Goal: Use online tool/utility: Utilize a website feature to perform a specific function

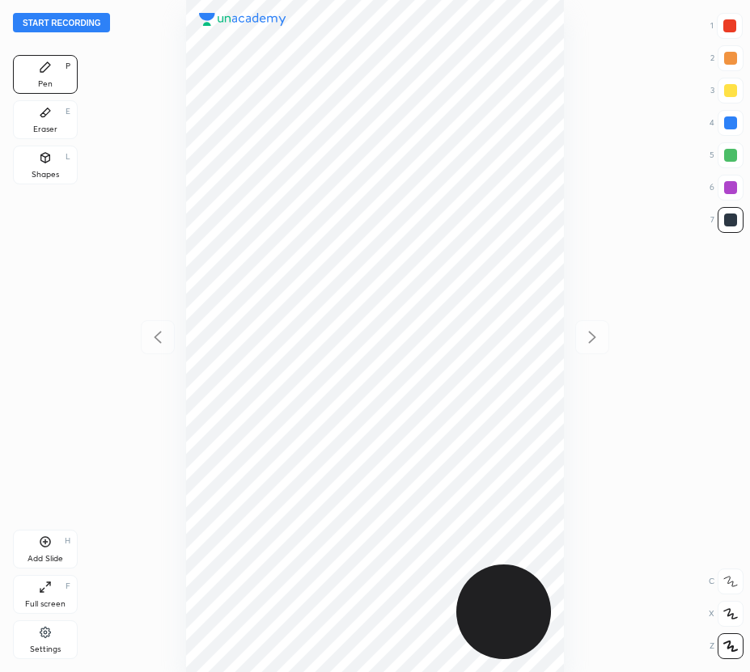
scroll to position [672, 491]
drag, startPoint x: 32, startPoint y: 107, endPoint x: 46, endPoint y: 120, distance: 18.9
click at [36, 108] on div "Eraser E" at bounding box center [45, 119] width 65 height 39
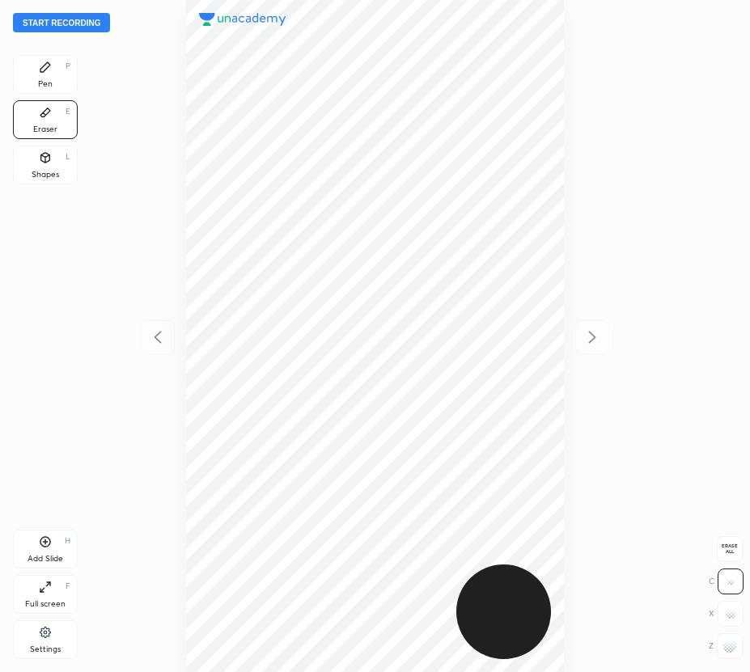
click at [730, 554] on span "Erase all" at bounding box center [729, 549] width 24 height 11
drag, startPoint x: 44, startPoint y: 80, endPoint x: 104, endPoint y: 91, distance: 60.9
click at [43, 82] on div "Pen" at bounding box center [45, 84] width 15 height 8
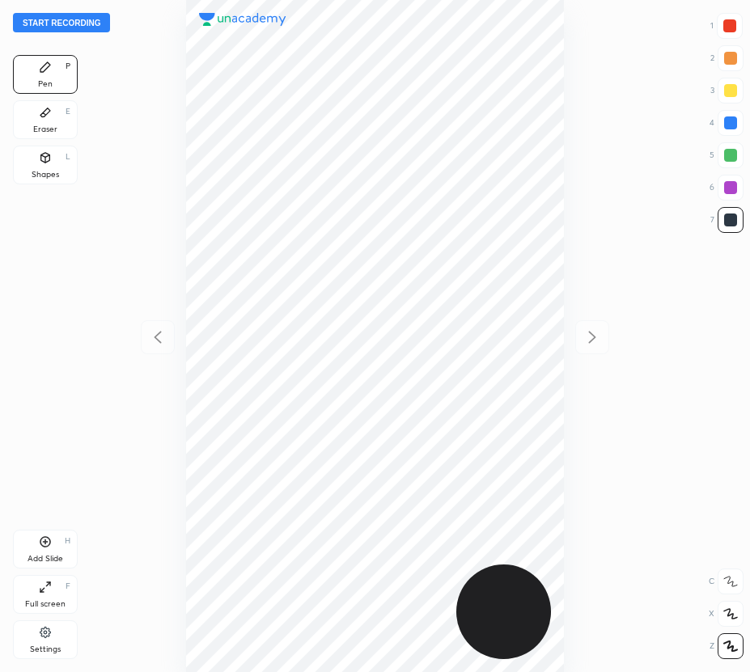
click at [74, 129] on div "Eraser E" at bounding box center [45, 119] width 65 height 39
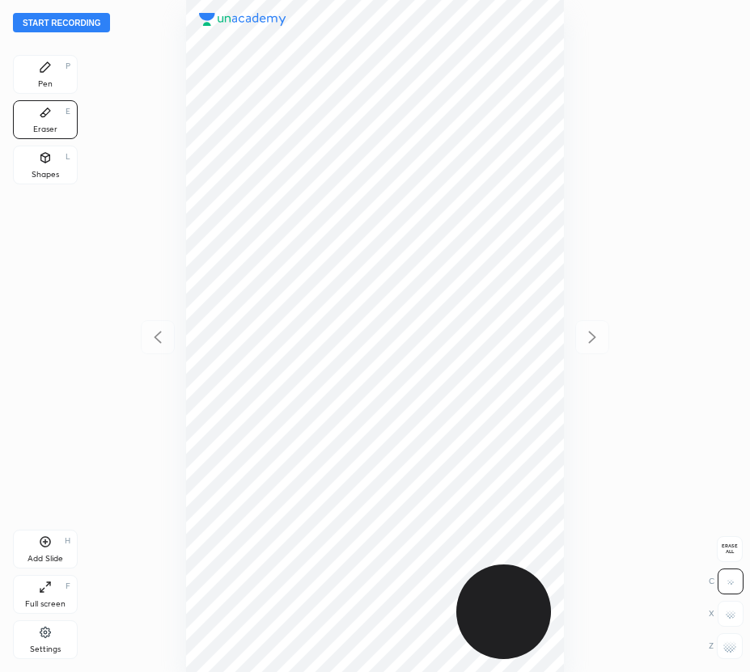
drag, startPoint x: 43, startPoint y: 74, endPoint x: 58, endPoint y: 85, distance: 18.6
click at [44, 74] on div "Pen P" at bounding box center [45, 74] width 65 height 39
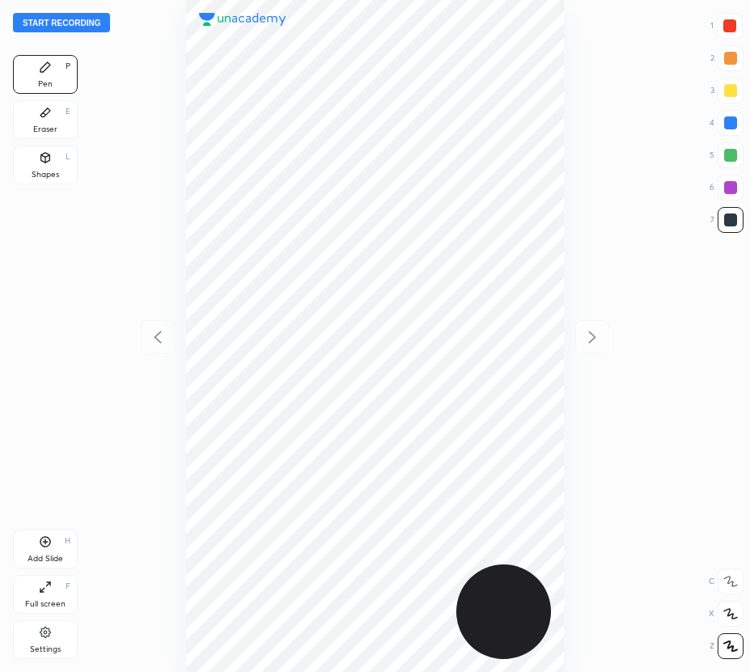
scroll to position [672, 491]
click at [86, 25] on button "Start recording" at bounding box center [61, 22] width 97 height 19
click at [726, 26] on div at bounding box center [729, 25] width 13 height 13
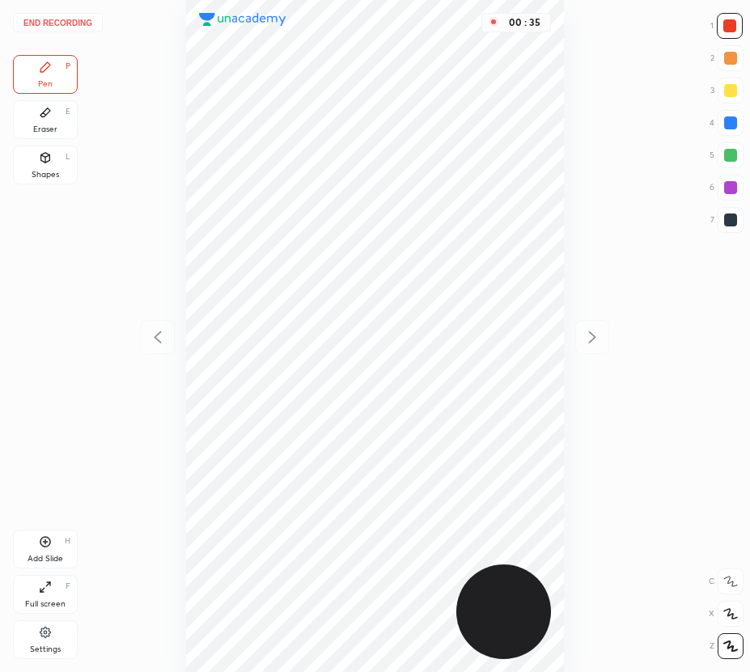
click at [732, 188] on div at bounding box center [730, 187] width 13 height 13
click at [63, 174] on div "Shapes L" at bounding box center [45, 165] width 65 height 39
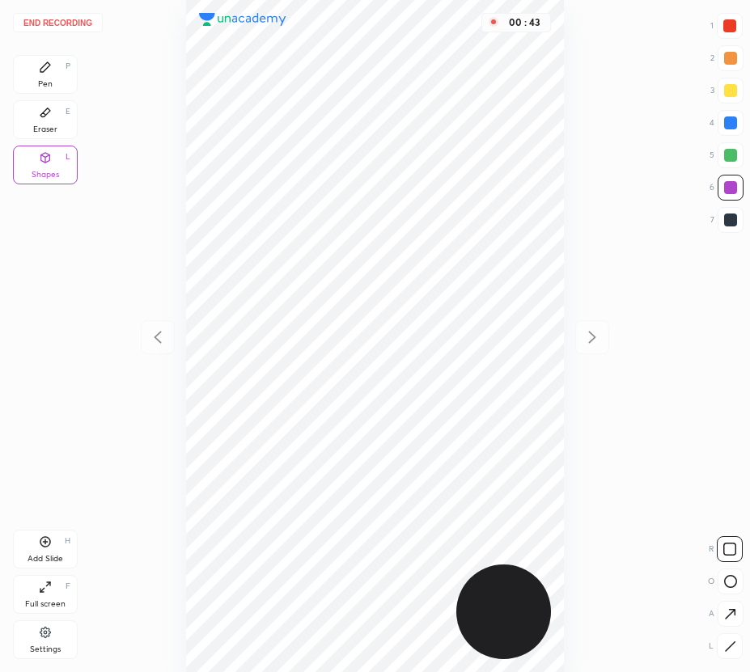
click at [734, 222] on div at bounding box center [730, 220] width 13 height 13
drag, startPoint x: 53, startPoint y: 77, endPoint x: 59, endPoint y: 87, distance: 12.3
click at [53, 79] on div "Pen P" at bounding box center [45, 74] width 65 height 39
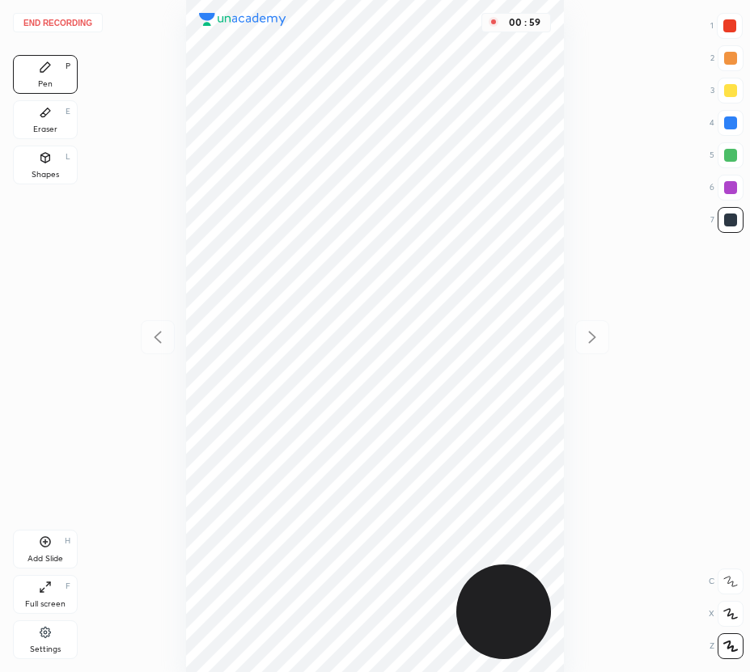
click at [41, 548] on div "Add Slide H" at bounding box center [45, 549] width 65 height 39
click at [726, 87] on div at bounding box center [730, 90] width 13 height 13
click at [732, 224] on div at bounding box center [730, 220] width 13 height 13
drag, startPoint x: 37, startPoint y: 110, endPoint x: 165, endPoint y: 230, distance: 175.1
click at [47, 121] on div "Eraser E" at bounding box center [45, 119] width 65 height 39
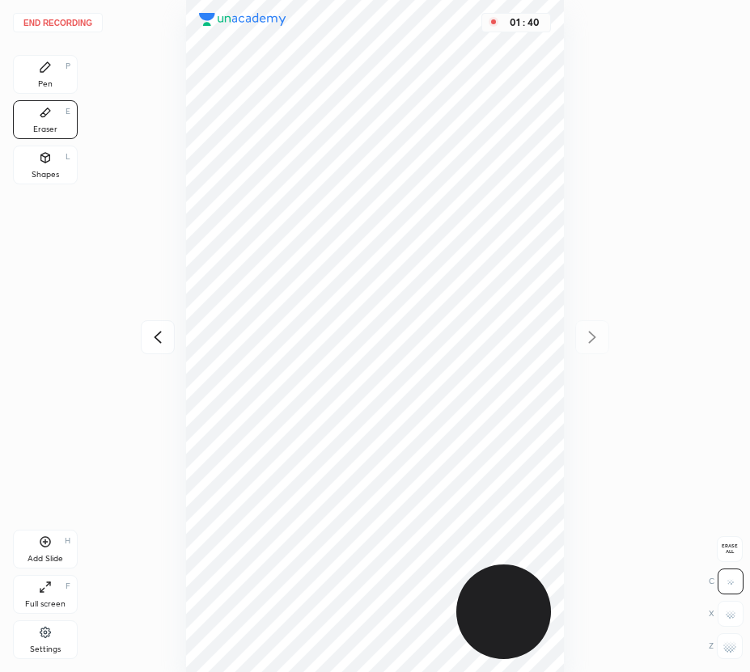
drag, startPoint x: 45, startPoint y: 72, endPoint x: 108, endPoint y: 138, distance: 91.5
click at [45, 72] on icon at bounding box center [45, 67] width 13 height 13
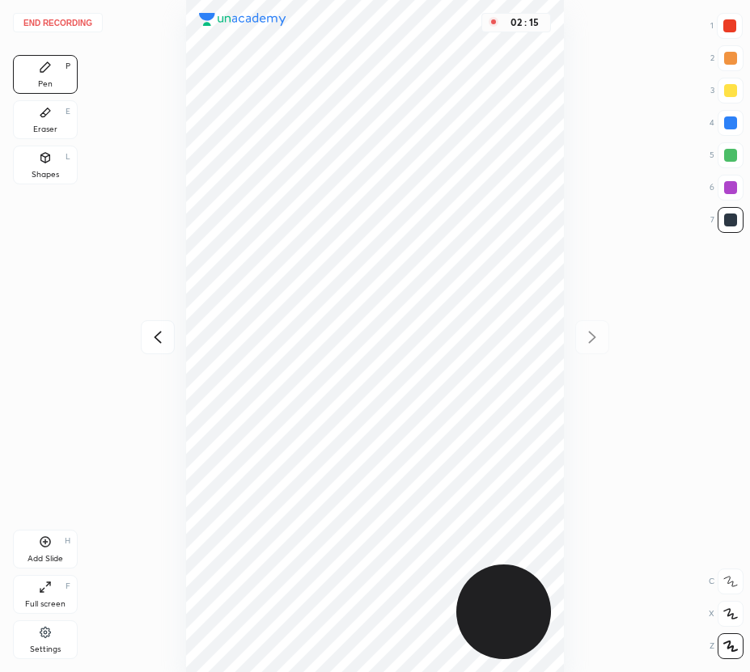
click at [45, 551] on div "Add Slide H" at bounding box center [45, 549] width 65 height 39
drag, startPoint x: 152, startPoint y: 333, endPoint x: 150, endPoint y: 319, distance: 14.8
click at [152, 337] on icon at bounding box center [157, 337] width 19 height 19
drag, startPoint x: 595, startPoint y: 339, endPoint x: 586, endPoint y: 332, distance: 10.4
click at [594, 339] on icon at bounding box center [591, 337] width 19 height 19
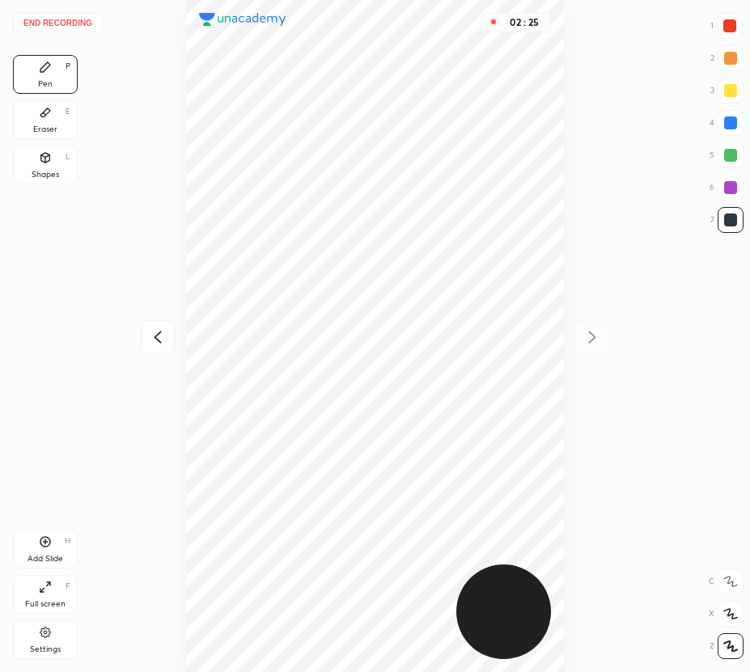
click at [731, 23] on div at bounding box center [729, 25] width 13 height 13
drag, startPoint x: 54, startPoint y: 122, endPoint x: 164, endPoint y: 197, distance: 132.8
click at [58, 125] on div "Eraser E" at bounding box center [45, 119] width 65 height 39
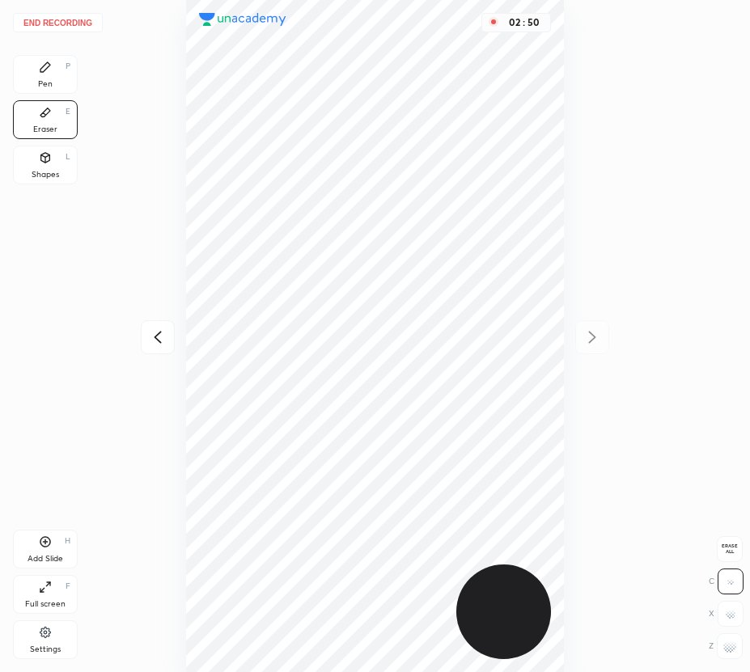
drag, startPoint x: 58, startPoint y: 78, endPoint x: 138, endPoint y: 121, distance: 90.5
click at [58, 78] on div "Pen P" at bounding box center [45, 74] width 65 height 39
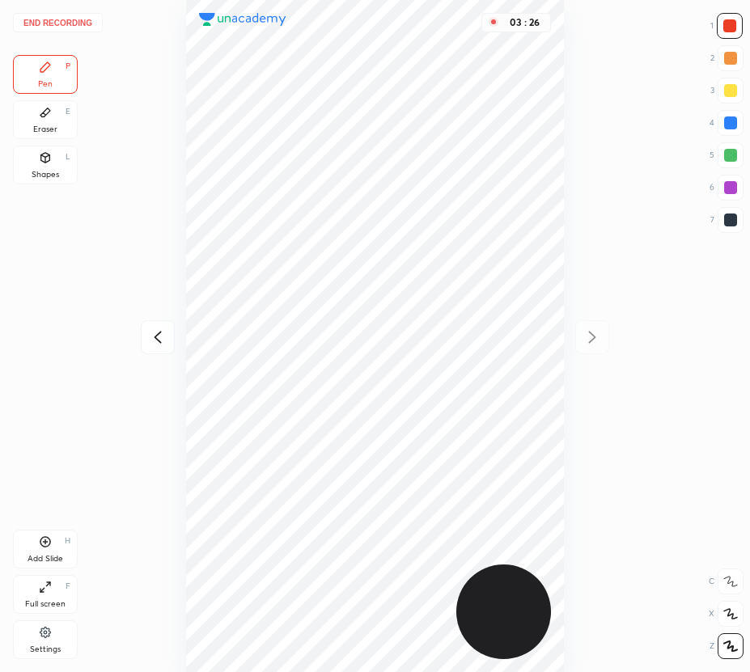
click at [37, 548] on div "Add Slide H" at bounding box center [45, 549] width 65 height 39
click at [160, 329] on icon at bounding box center [157, 337] width 19 height 19
drag, startPoint x: 593, startPoint y: 339, endPoint x: 571, endPoint y: 332, distance: 23.0
click at [590, 339] on icon at bounding box center [591, 337] width 19 height 19
drag, startPoint x: 150, startPoint y: 342, endPoint x: 146, endPoint y: 320, distance: 23.2
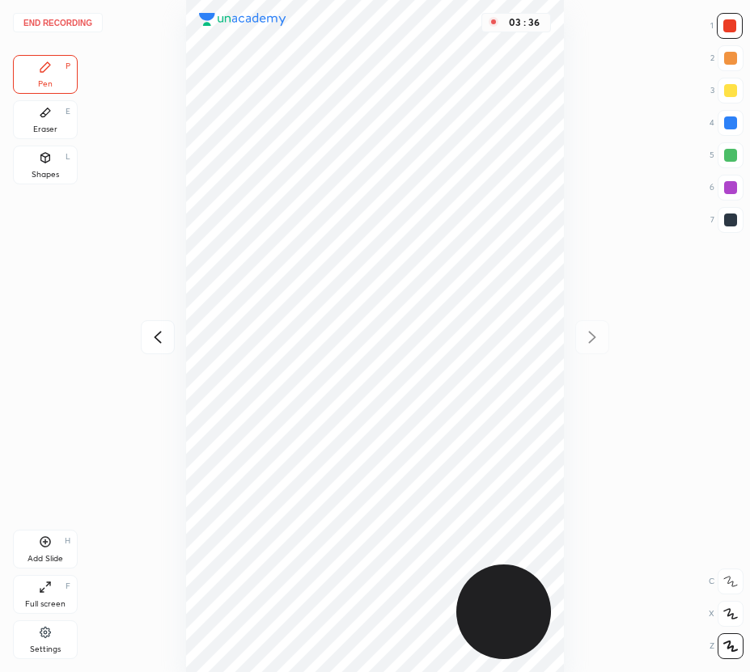
click at [150, 341] on icon at bounding box center [157, 337] width 19 height 19
drag, startPoint x: 593, startPoint y: 336, endPoint x: 574, endPoint y: 316, distance: 26.9
click at [594, 336] on icon at bounding box center [592, 337] width 7 height 12
click at [149, 340] on icon at bounding box center [157, 337] width 19 height 19
click at [596, 337] on icon at bounding box center [591, 337] width 19 height 19
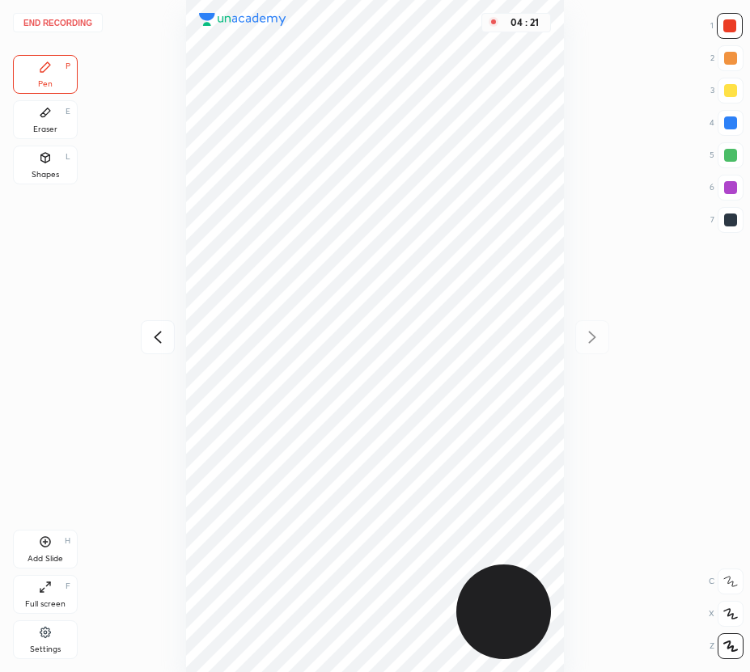
click at [66, 23] on button "End recording" at bounding box center [58, 22] width 90 height 19
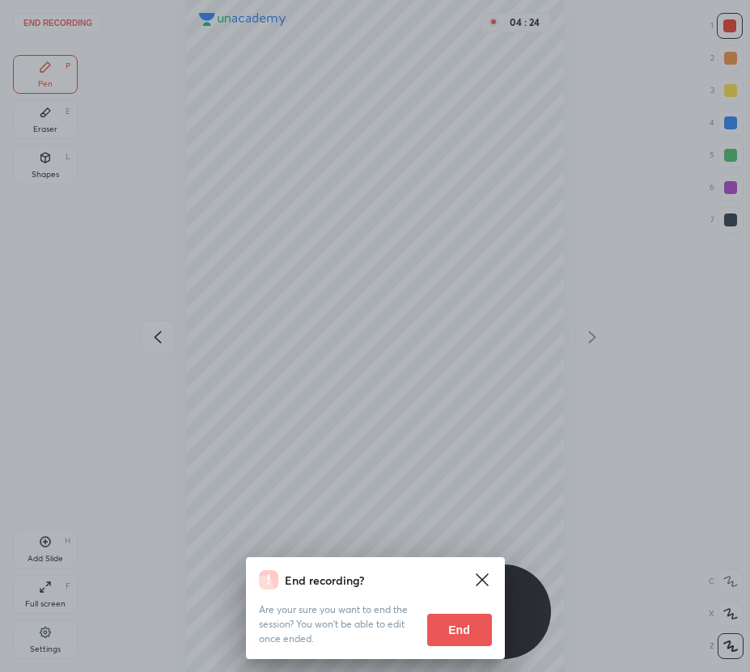
drag, startPoint x: 464, startPoint y: 629, endPoint x: 454, endPoint y: 628, distance: 10.5
click at [463, 630] on button "End" at bounding box center [459, 630] width 65 height 32
